Goal: Task Accomplishment & Management: Manage account settings

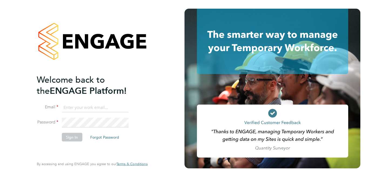
click at [83, 106] on input at bounding box center [95, 108] width 67 height 10
type input "mark.woodsworth@gmail.com"
click at [70, 138] on button "Sign In" at bounding box center [72, 137] width 21 height 9
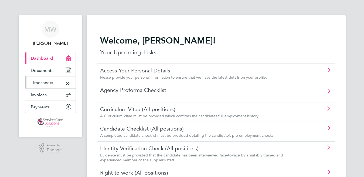
click at [41, 82] on span "Timesheets" at bounding box center [42, 82] width 22 height 5
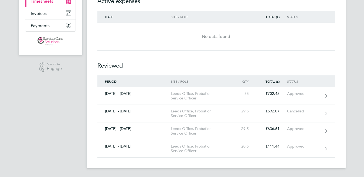
scroll to position [67, 0]
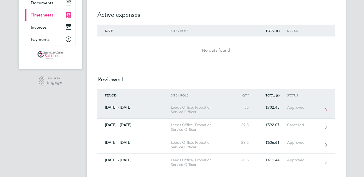
click at [325, 108] on link "[DATE] - [DATE] Leeds Office, Probation Service Officer 35 £702.45 Approved" at bounding box center [216, 110] width 238 height 18
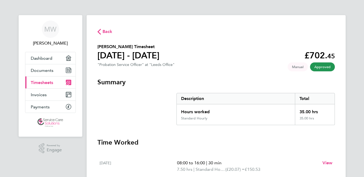
click at [104, 30] on span "Back" at bounding box center [108, 31] width 10 height 6
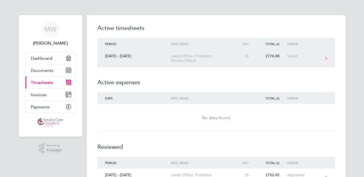
click at [328, 57] on link "[DATE] - [DATE] Leeds Office, Probation Service Officer 36 £776.88 Saved" at bounding box center [216, 59] width 238 height 18
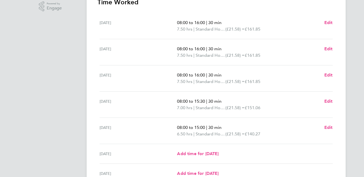
scroll to position [140, 0]
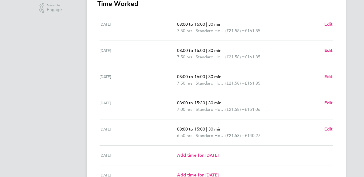
click at [327, 77] on span "Edit" at bounding box center [328, 76] width 8 height 5
select select "30"
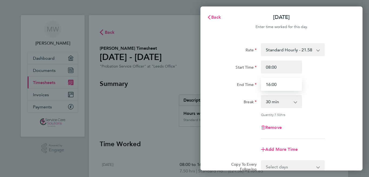
click at [272, 85] on input "16:00" at bounding box center [281, 84] width 41 height 13
type input "15:30"
click at [225, 121] on div "Remove" at bounding box center [281, 127] width 136 height 13
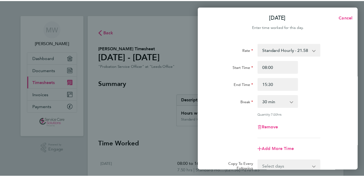
scroll to position [73, 0]
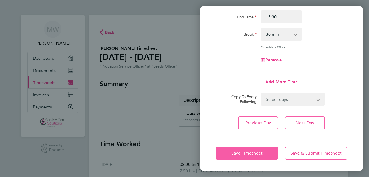
click at [240, 150] on span "Save Timesheet" at bounding box center [246, 152] width 31 height 5
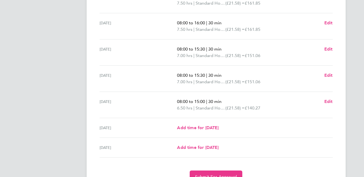
scroll to position [196, 0]
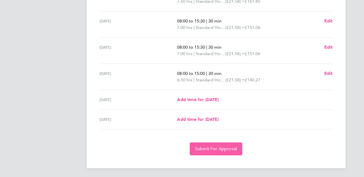
click at [220, 150] on span "Submit For Approval" at bounding box center [216, 148] width 42 height 5
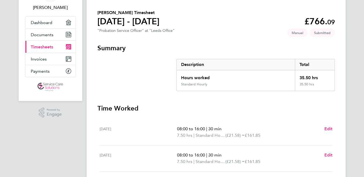
scroll to position [2, 0]
